Goal: Check status

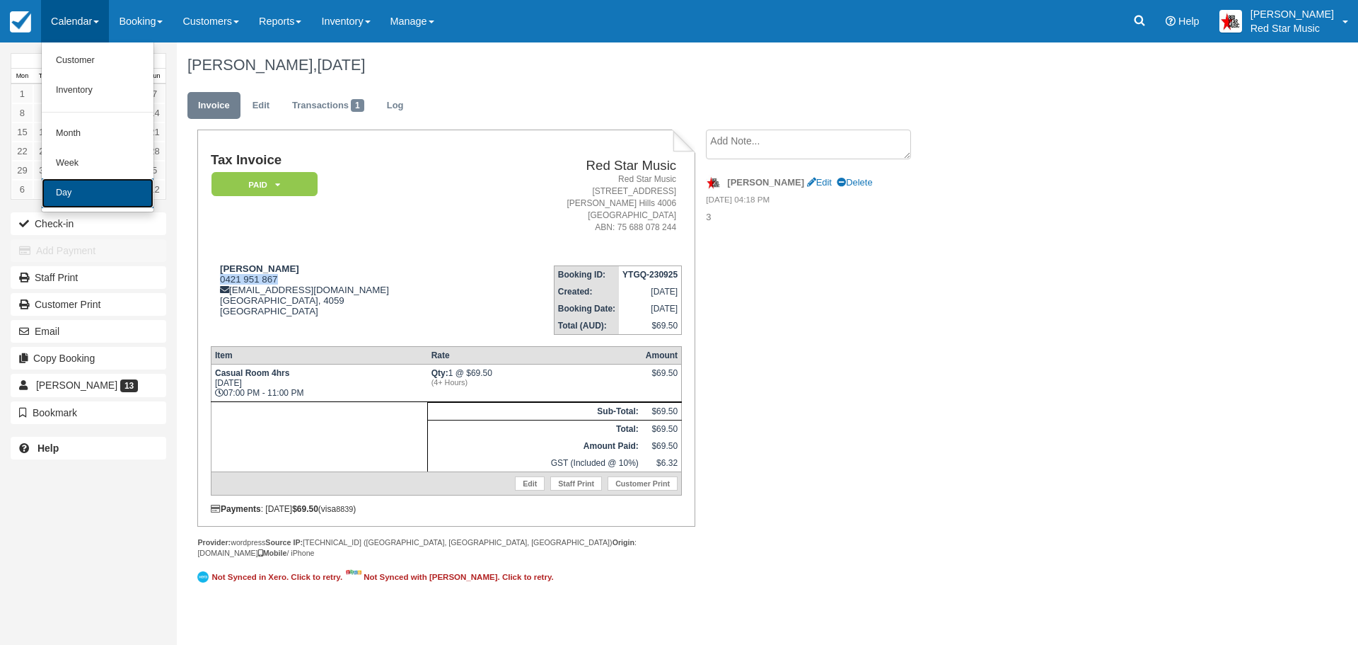
click at [79, 190] on link "Day" at bounding box center [98, 193] width 112 height 30
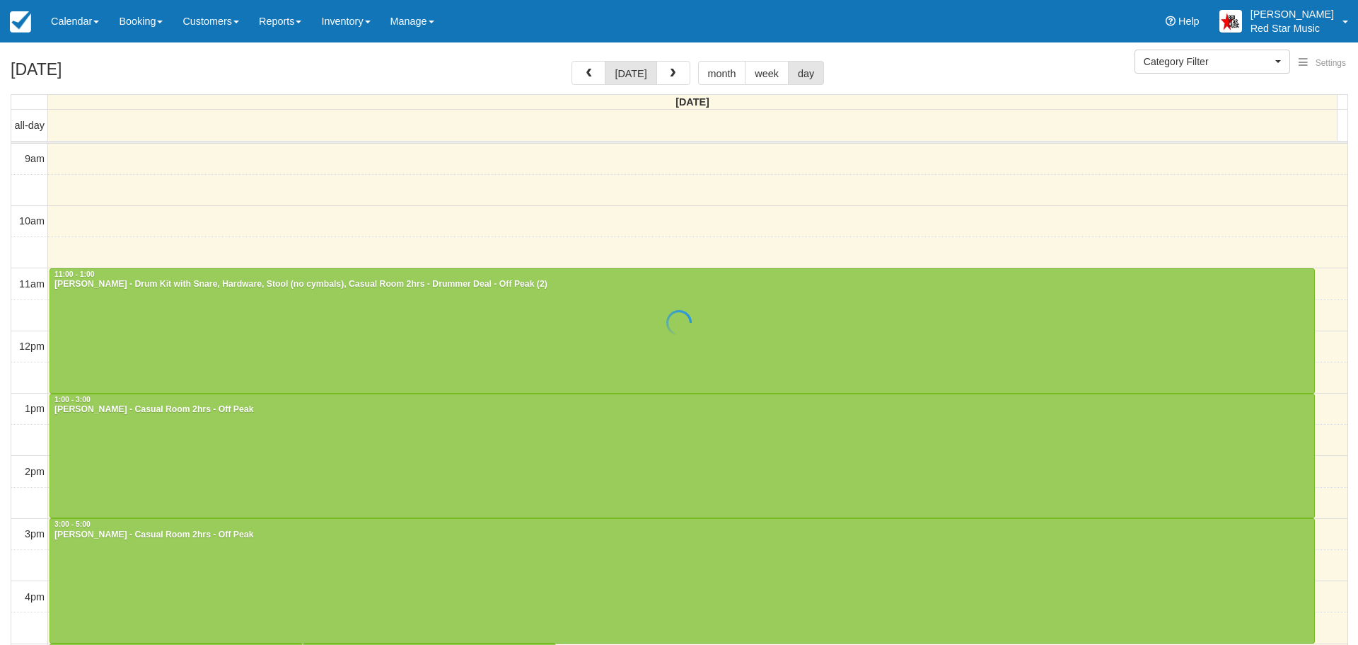
select select
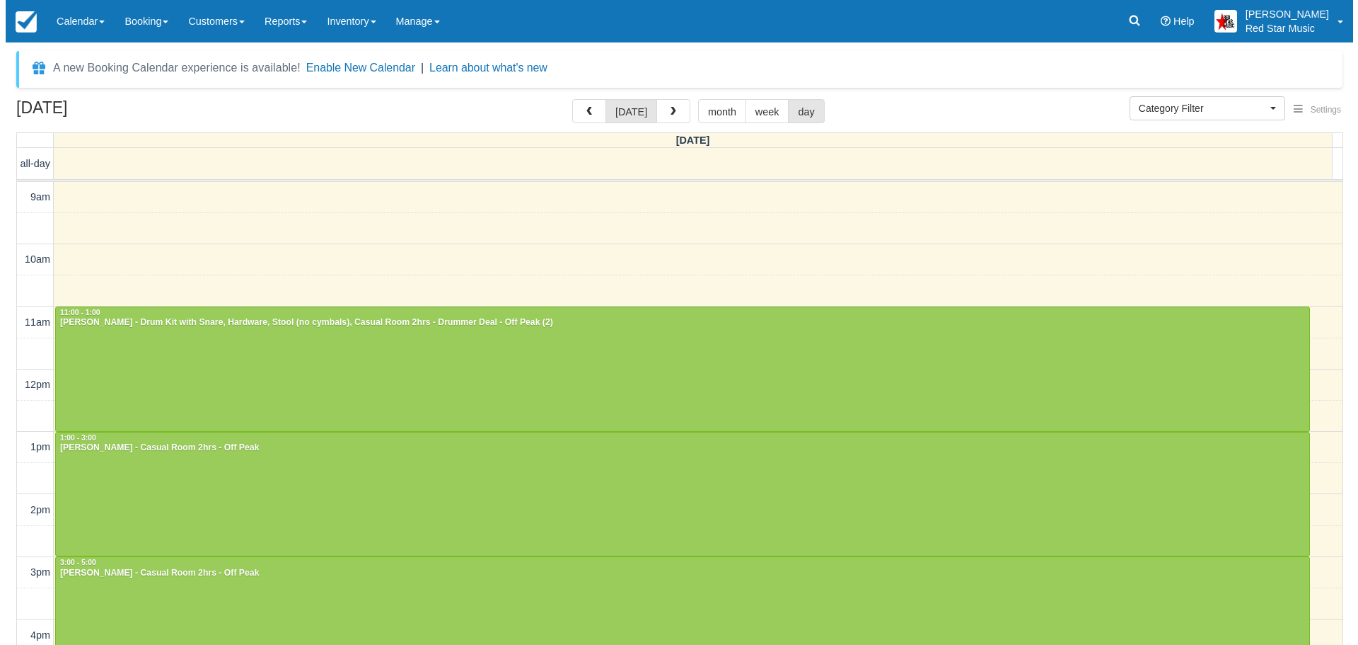
scroll to position [371, 0]
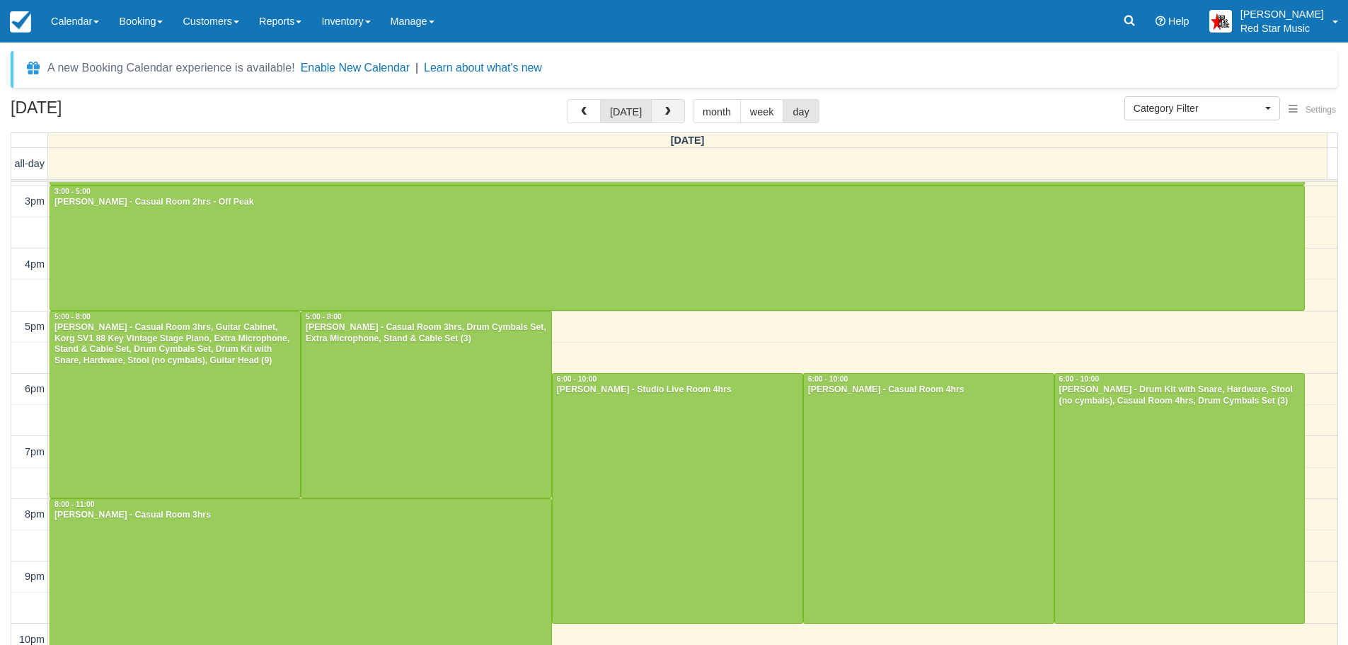
click at [666, 106] on button "button" at bounding box center [668, 111] width 34 height 24
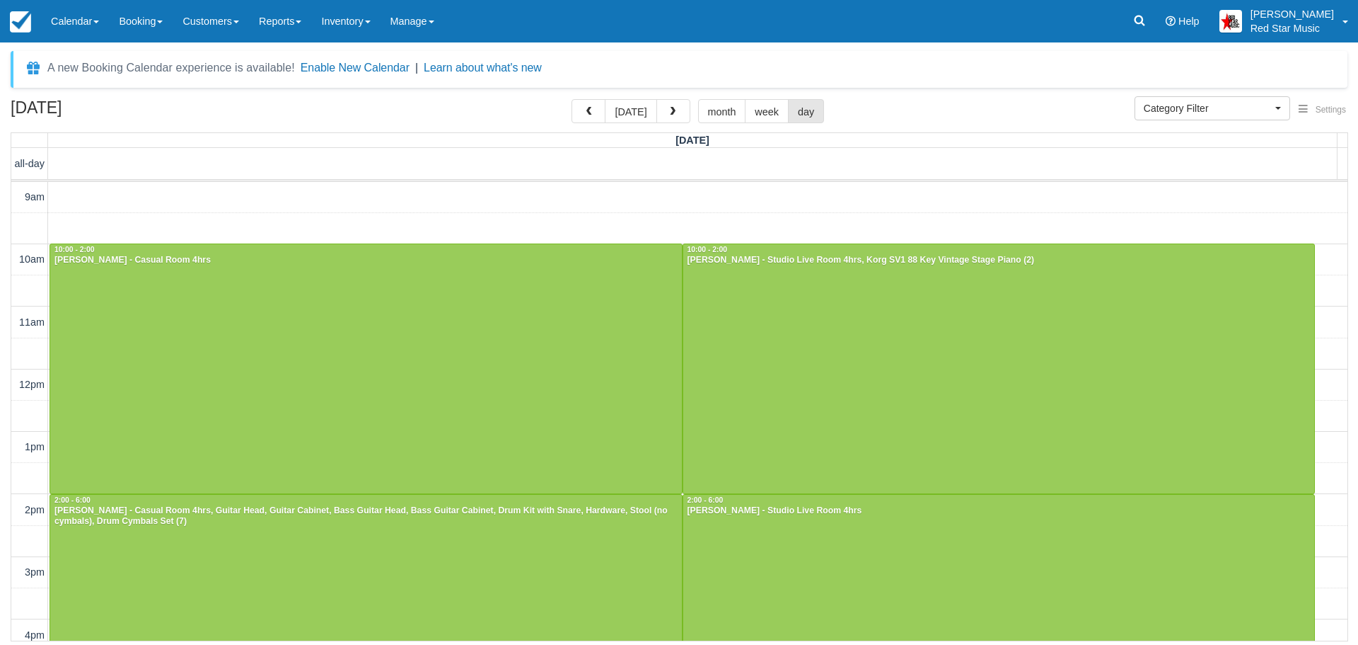
scroll to position [353, 0]
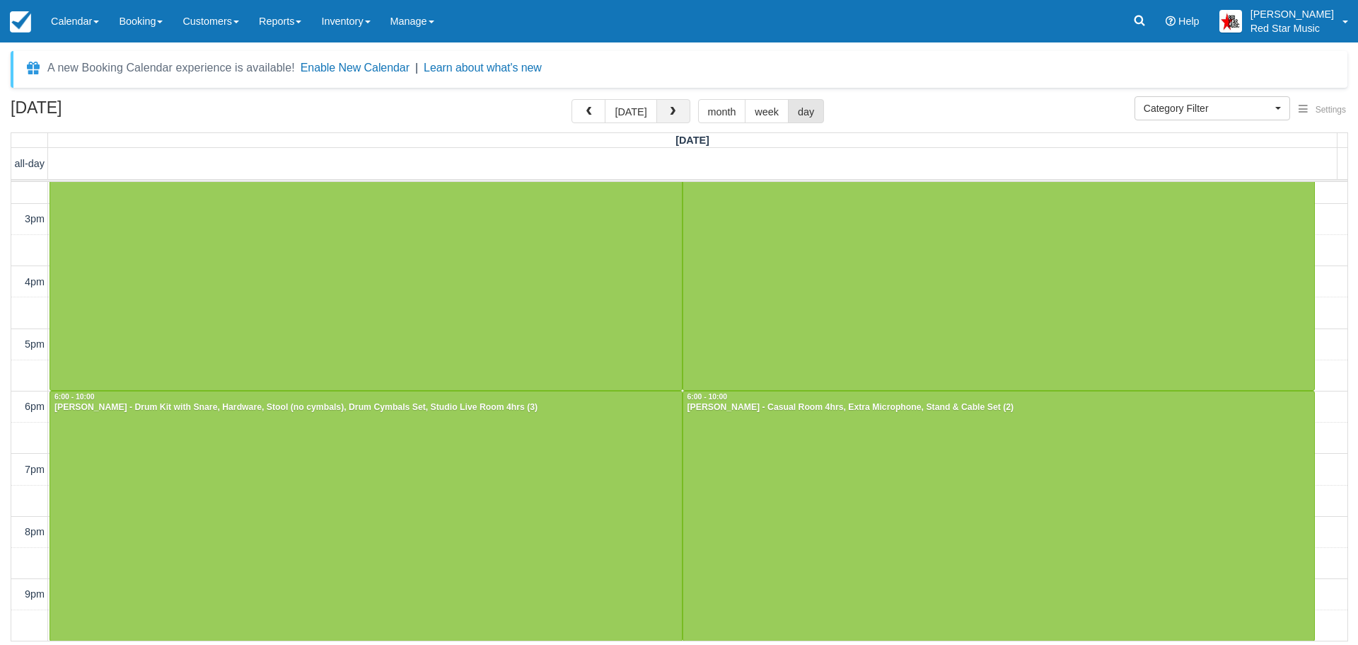
click at [672, 107] on span "button" at bounding box center [673, 112] width 10 height 10
